Goal: Check status

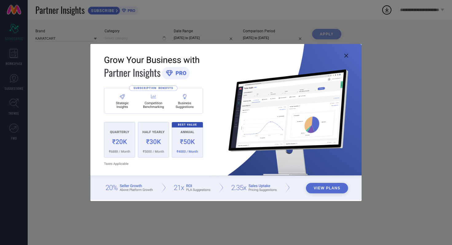
type input "All"
click at [345, 55] on icon at bounding box center [346, 56] width 4 height 4
